Goal: Participate in discussion

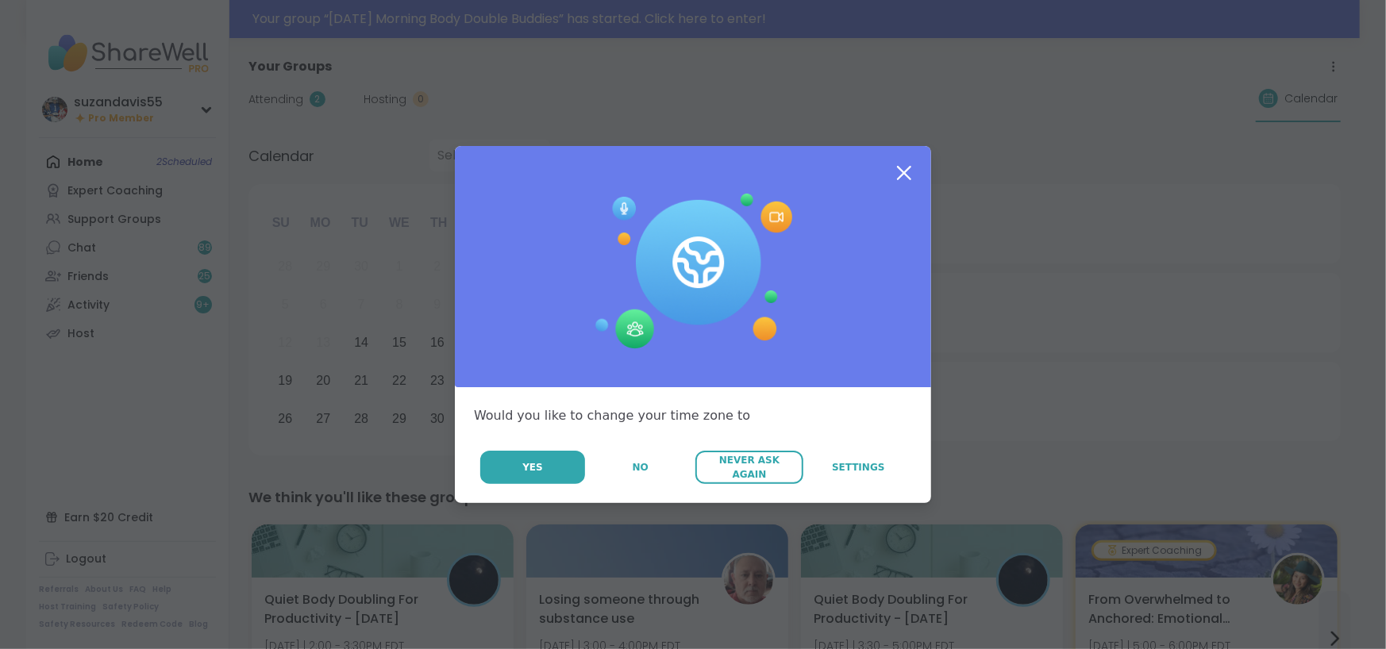
click at [721, 475] on button "Never Ask Again" at bounding box center [748, 467] width 107 height 33
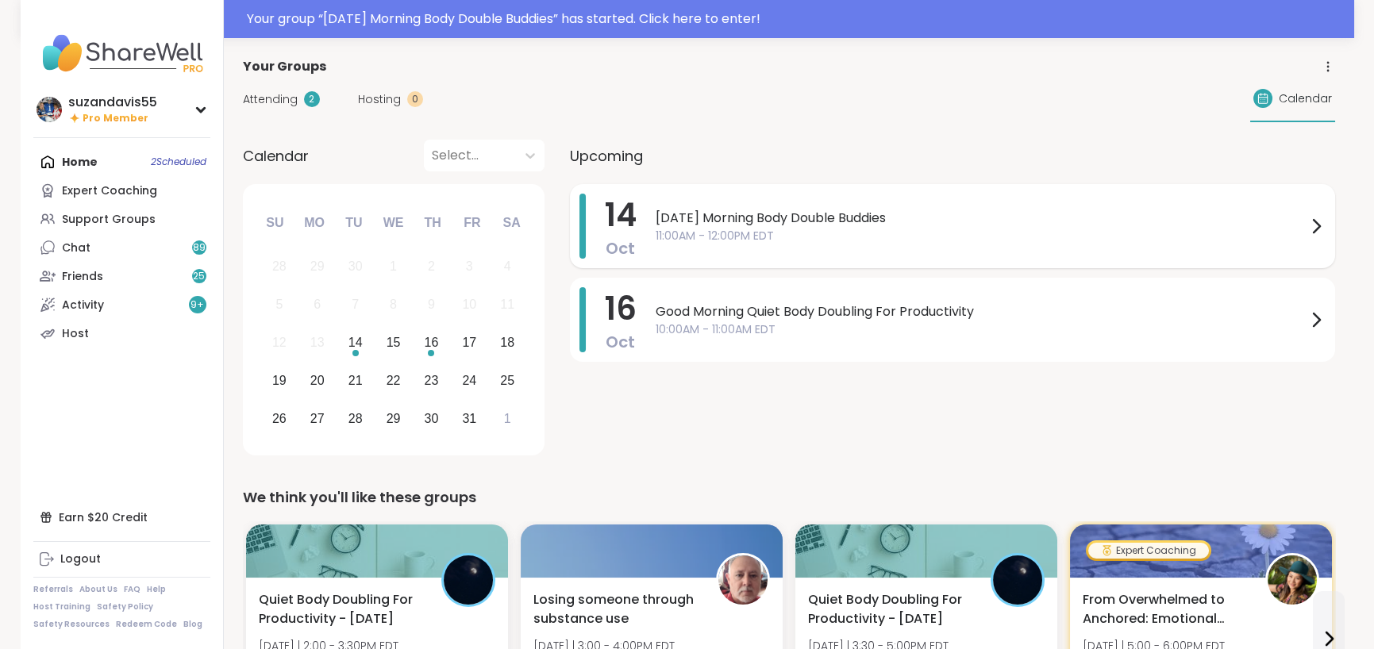
click at [733, 235] on span "11:00AM - 12:00PM EDT" at bounding box center [981, 236] width 651 height 17
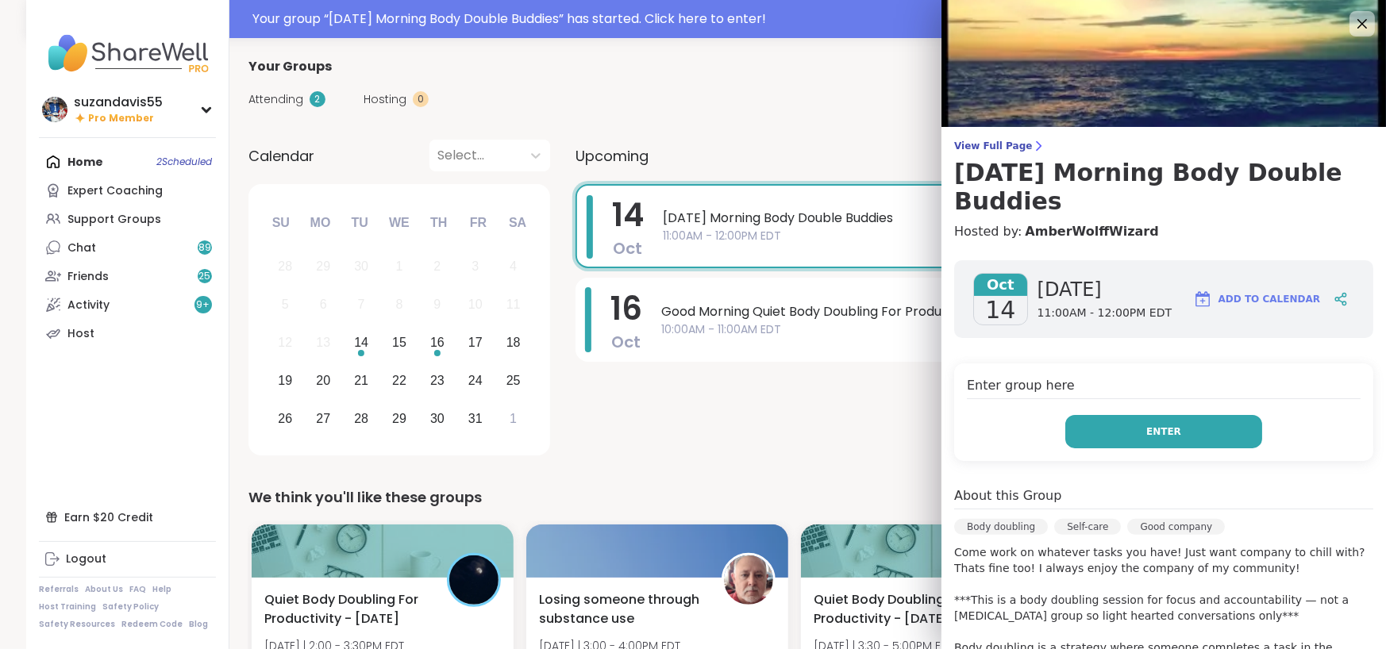
click at [1100, 438] on button "Enter" at bounding box center [1163, 431] width 197 height 33
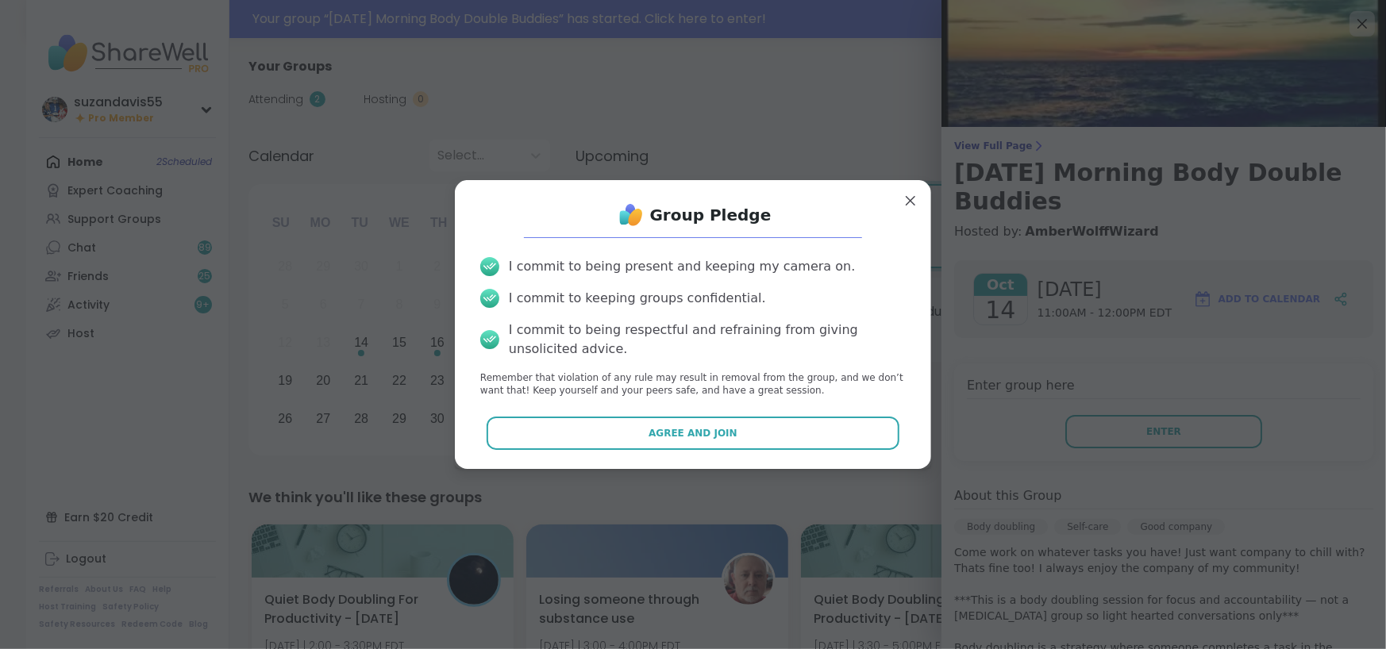
click at [702, 435] on span "Agree and Join" at bounding box center [692, 433] width 89 height 14
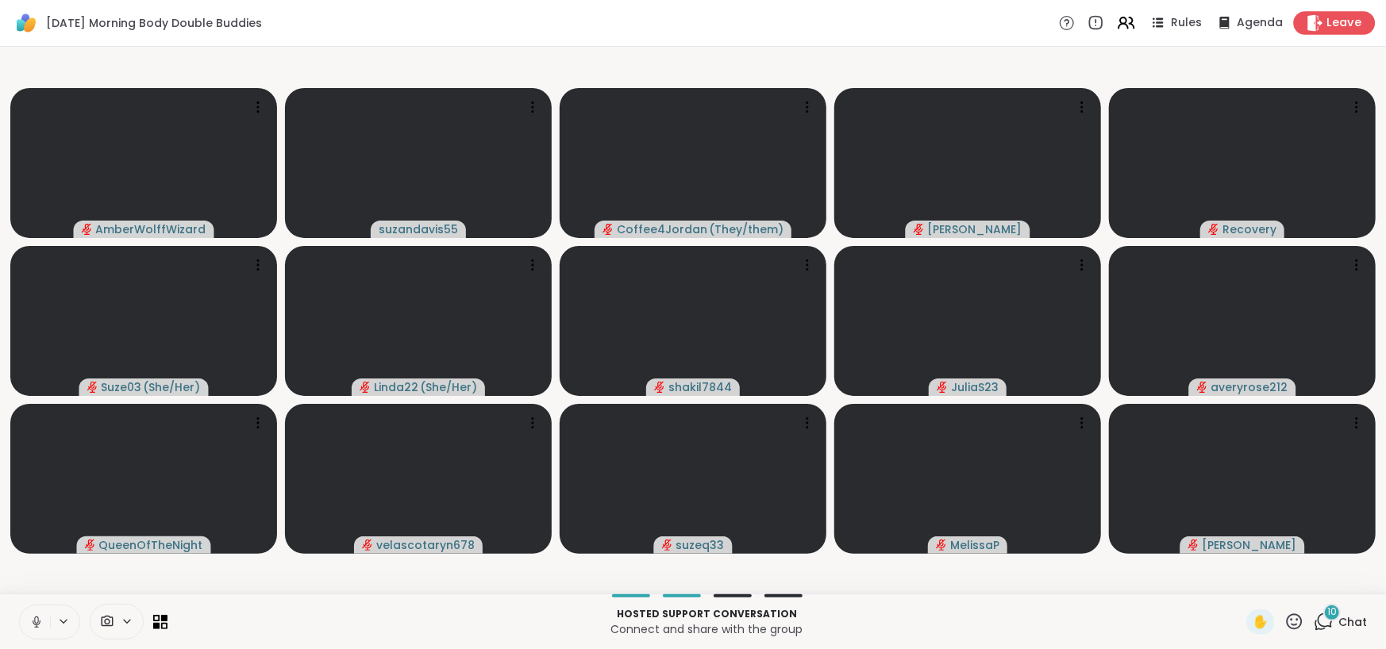
click at [1306, 21] on icon at bounding box center [1314, 22] width 17 height 17
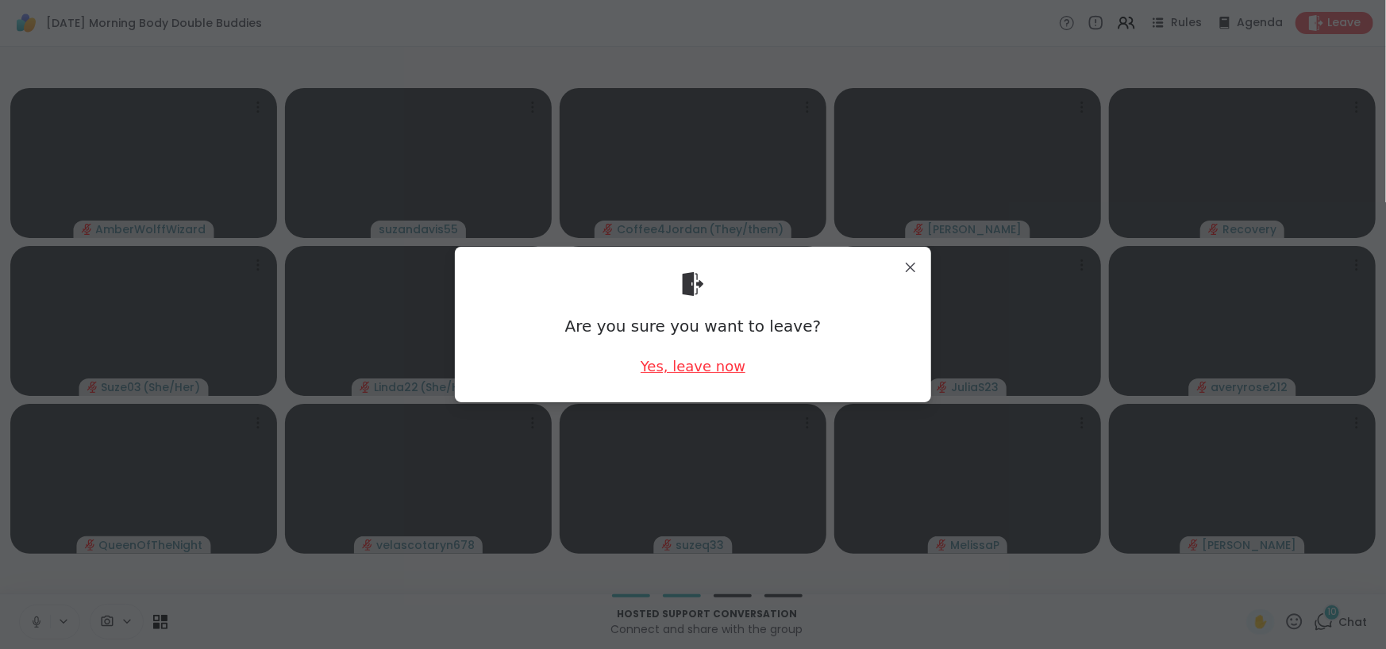
click at [718, 364] on div "Yes, leave now" at bounding box center [692, 366] width 105 height 20
